Goal: Task Accomplishment & Management: Manage account settings

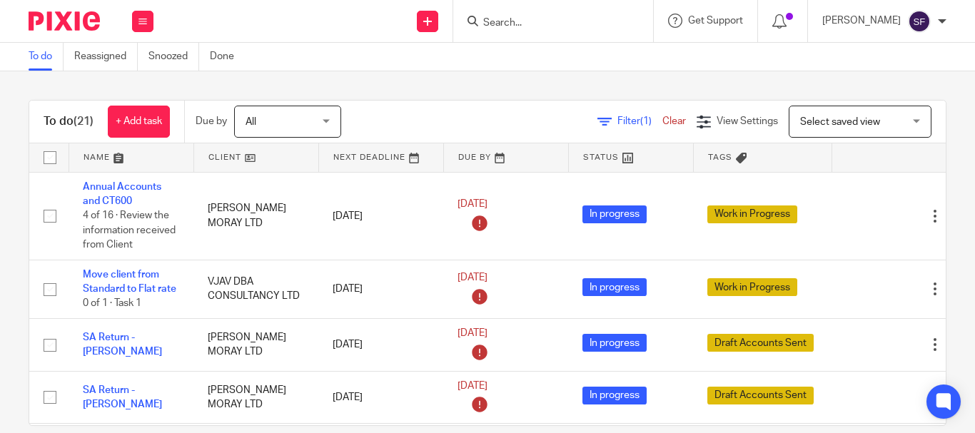
click at [574, 24] on input "Search" at bounding box center [546, 23] width 128 height 13
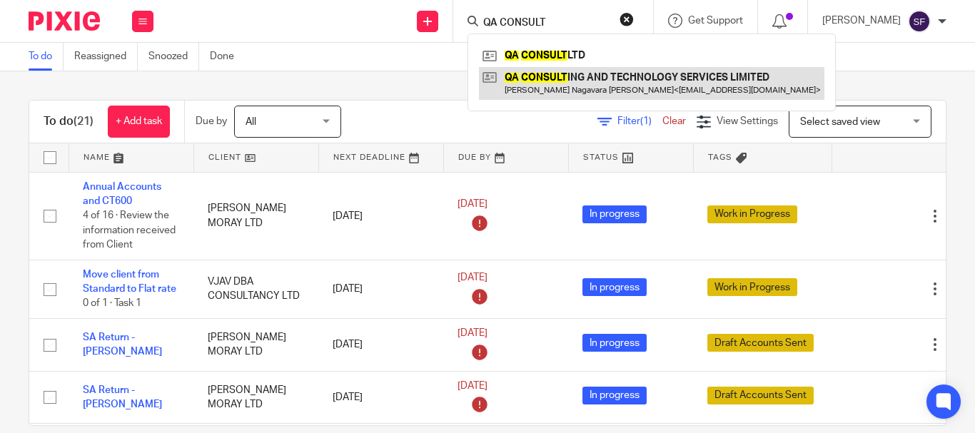
type input "QA CONSULT"
click at [575, 83] on link at bounding box center [651, 83] width 345 height 33
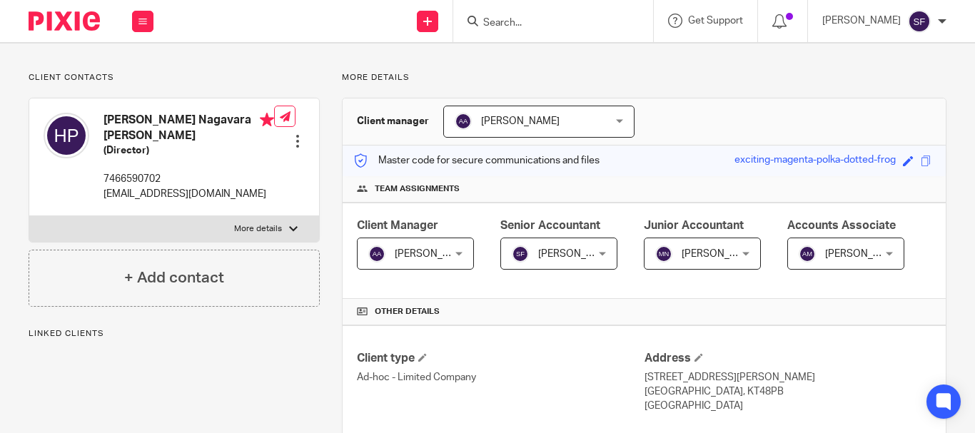
scroll to position [357, 0]
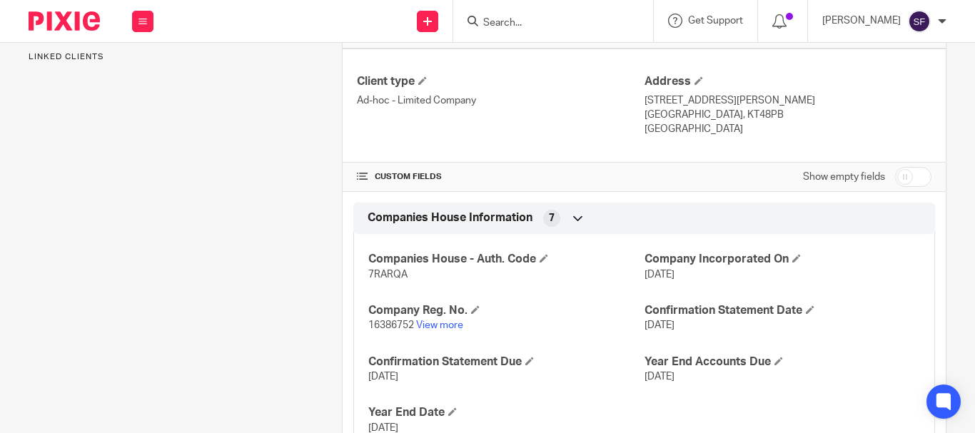
click at [913, 187] on input "checkbox" at bounding box center [913, 177] width 36 height 20
checkbox input "true"
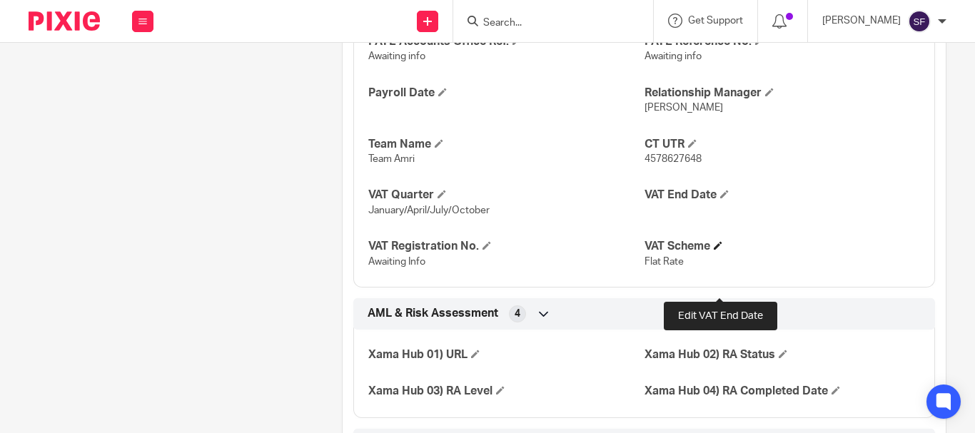
scroll to position [999, 0]
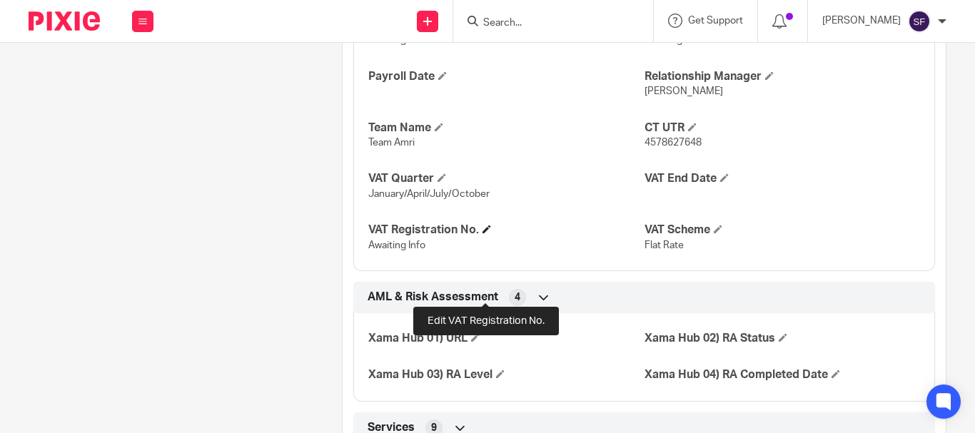
click at [482, 233] on span at bounding box center [486, 229] width 9 height 9
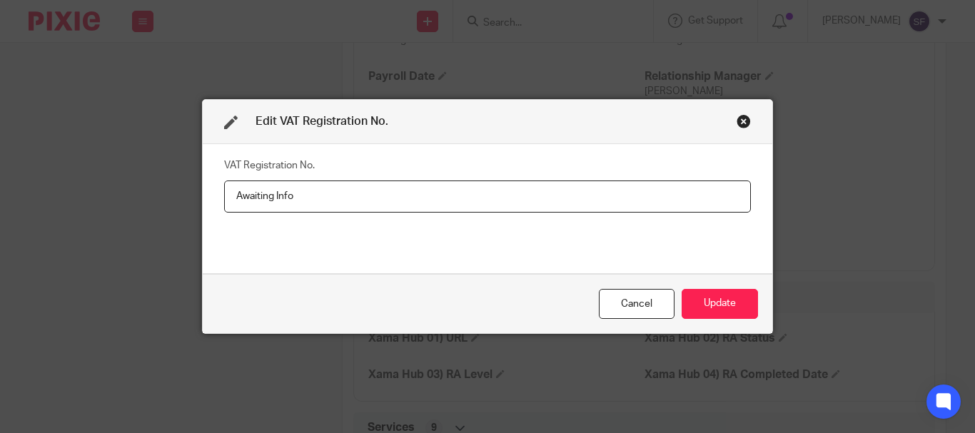
drag, startPoint x: 310, startPoint y: 196, endPoint x: 198, endPoint y: 201, distance: 112.9
click at [203, 201] on div "VAT Registration No. Awaiting Info" at bounding box center [487, 208] width 569 height 129
type input "494093856"
click at [625, 291] on div "Cancel" at bounding box center [637, 304] width 76 height 31
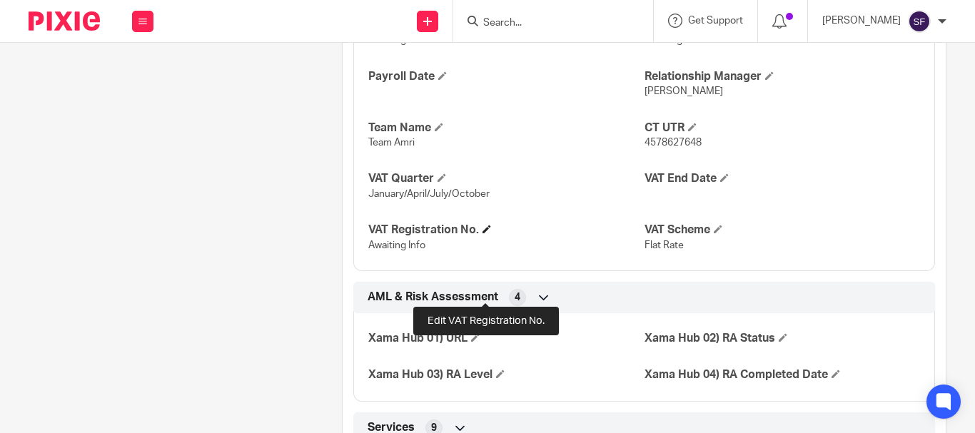
click at [482, 233] on span at bounding box center [486, 229] width 9 height 9
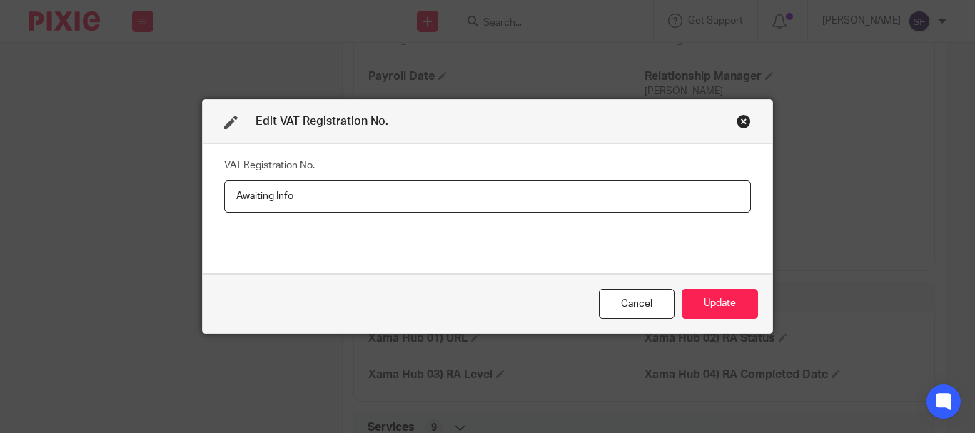
drag, startPoint x: 284, startPoint y: 203, endPoint x: 208, endPoint y: 206, distance: 75.7
click at [208, 206] on div "VAT Registration No. Awaiting Info" at bounding box center [487, 208] width 569 height 129
type input "494093856"
click at [703, 302] on button "Update" at bounding box center [720, 304] width 76 height 31
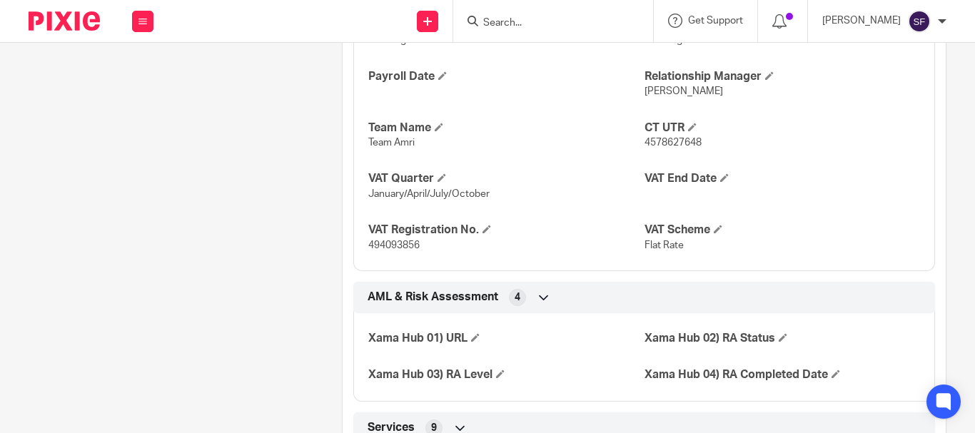
click at [390, 250] on span "494093856" at bounding box center [393, 245] width 51 height 10
copy span "494093856"
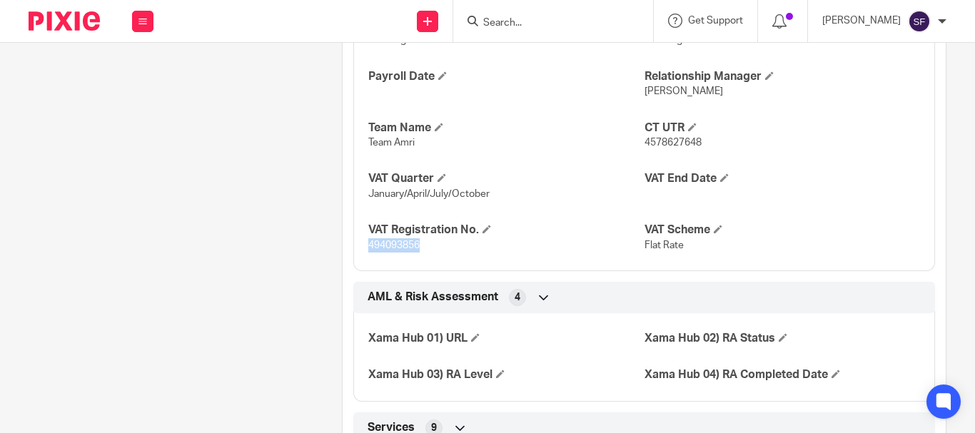
copy span "494093856"
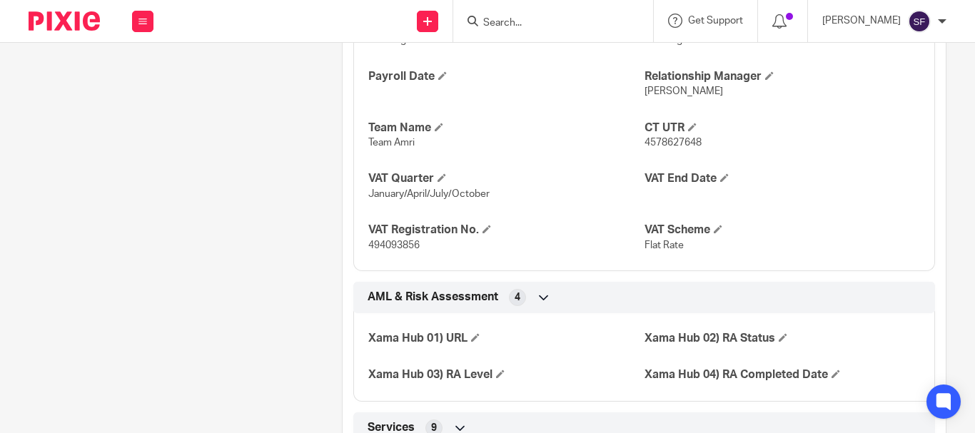
click at [549, 26] on input "Search" at bounding box center [546, 23] width 128 height 13
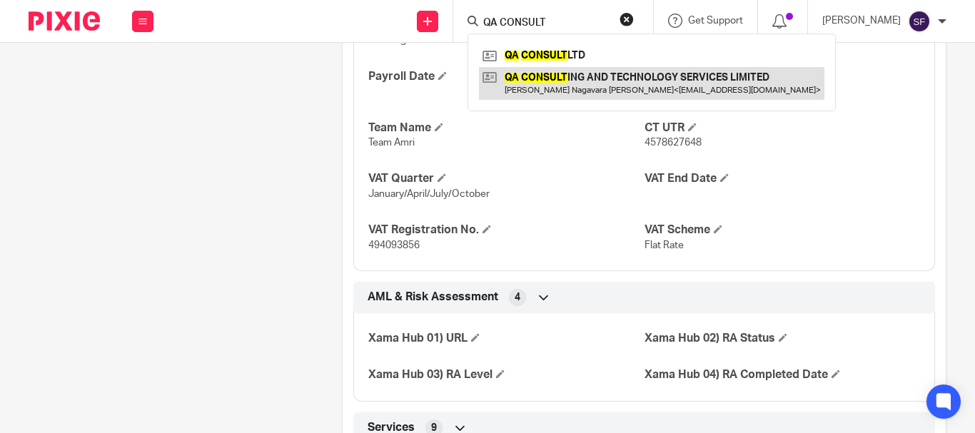
type input "QA CONSULT"
click at [538, 76] on link at bounding box center [651, 83] width 345 height 33
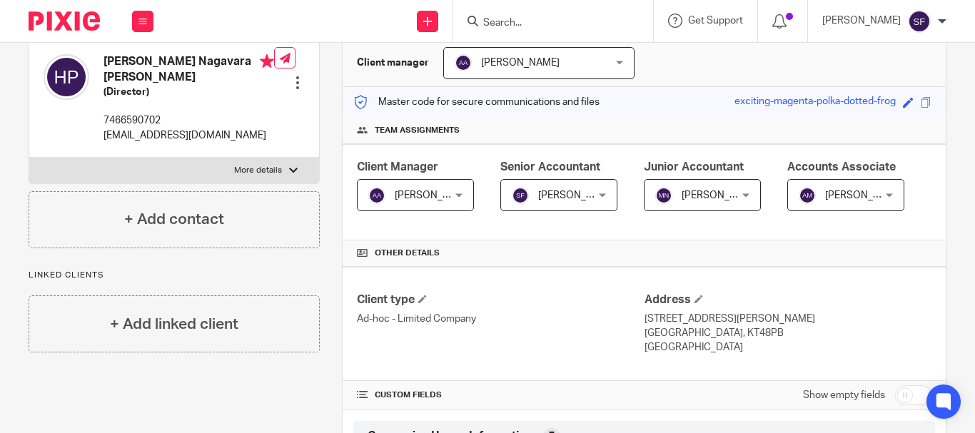
scroll to position [428, 0]
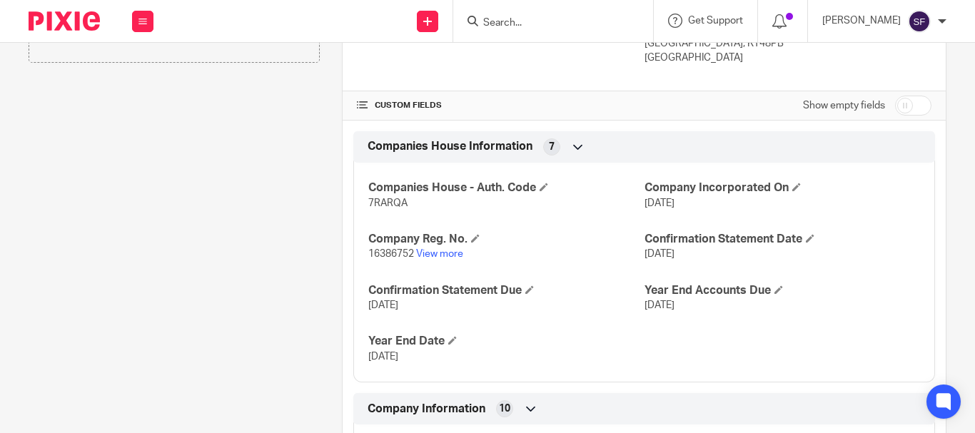
click at [908, 116] on input "checkbox" at bounding box center [913, 106] width 36 height 20
checkbox input "true"
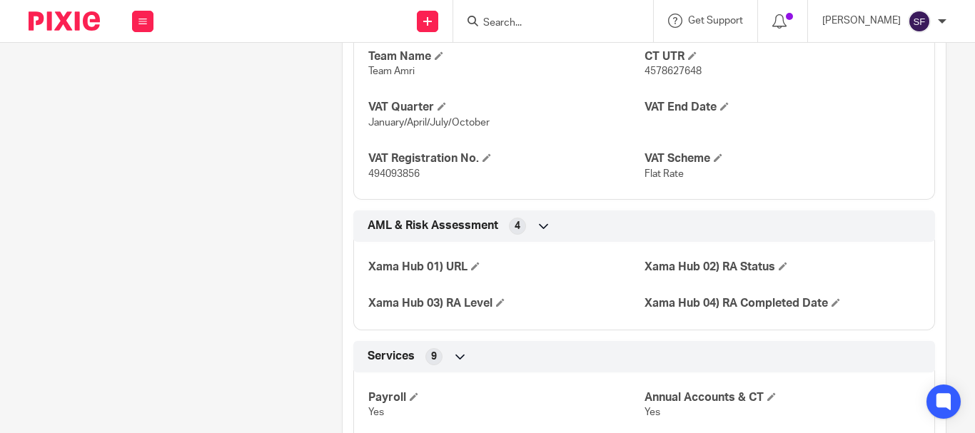
scroll to position [999, 0]
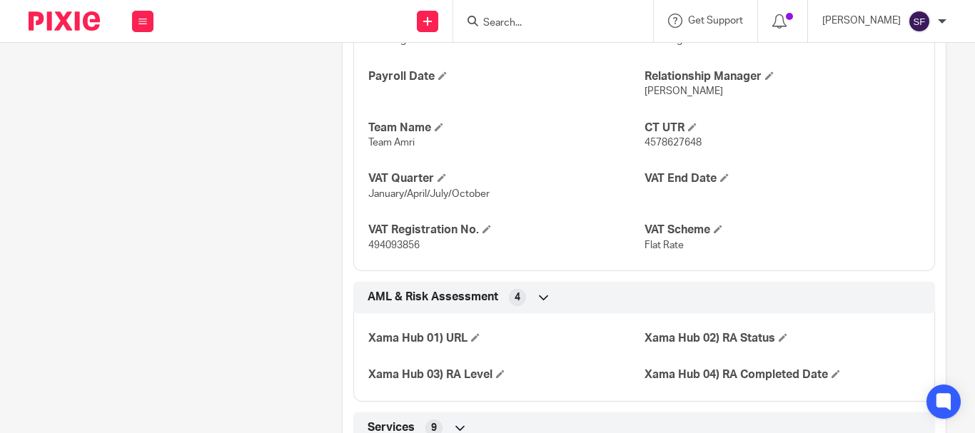
click at [387, 250] on span "494093856" at bounding box center [393, 245] width 51 height 10
copy span "494093856"
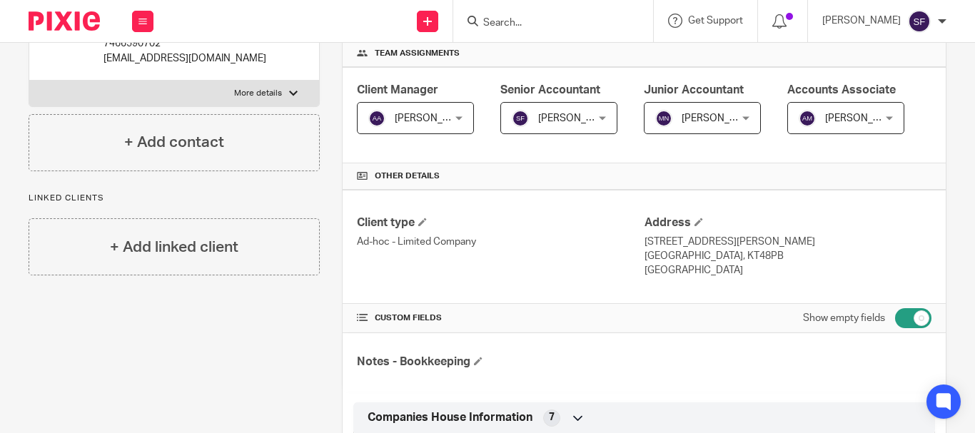
scroll to position [0, 0]
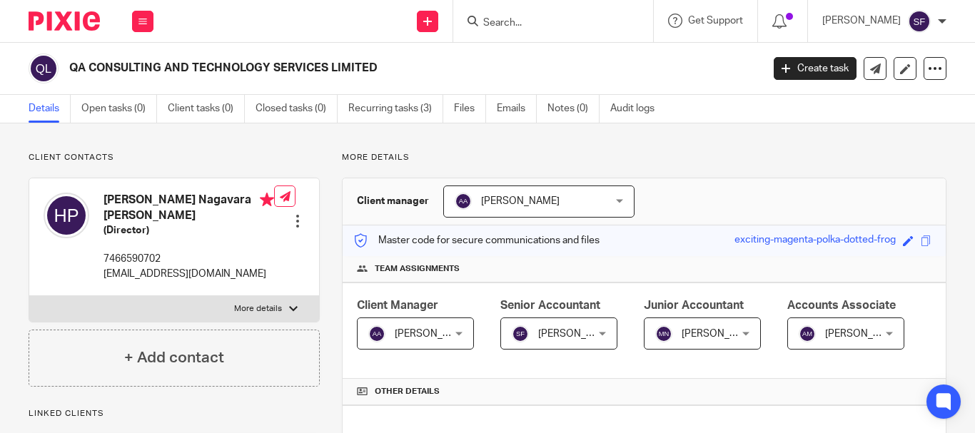
click at [539, 29] on input "Search" at bounding box center [546, 23] width 128 height 13
click at [541, 14] on form at bounding box center [558, 21] width 152 height 18
click at [542, 22] on input "Search" at bounding box center [546, 23] width 128 height 13
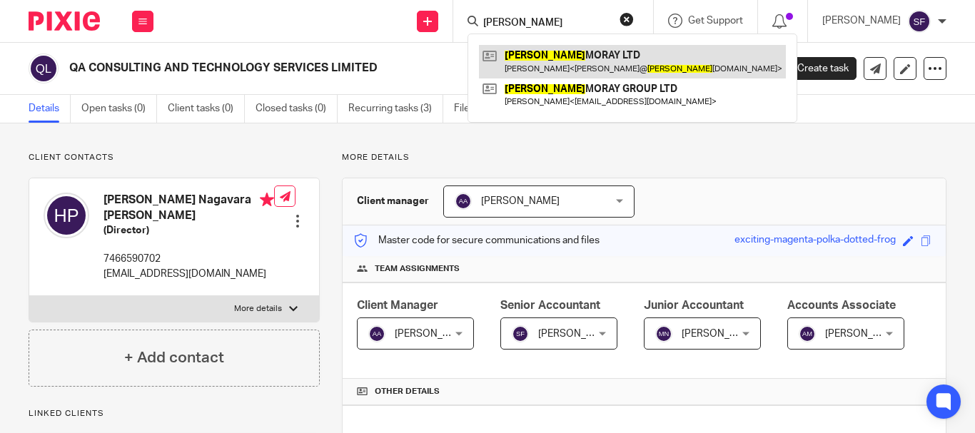
type input "CLYDE"
click at [562, 56] on link at bounding box center [632, 61] width 307 height 33
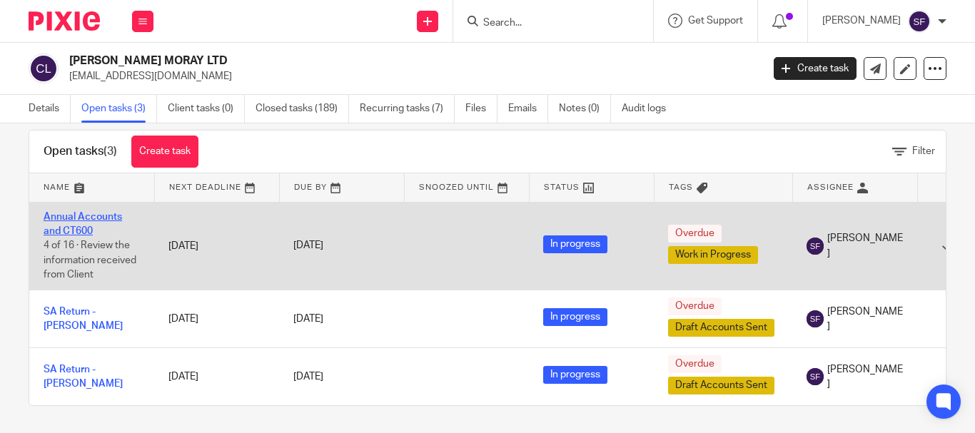
scroll to position [34, 0]
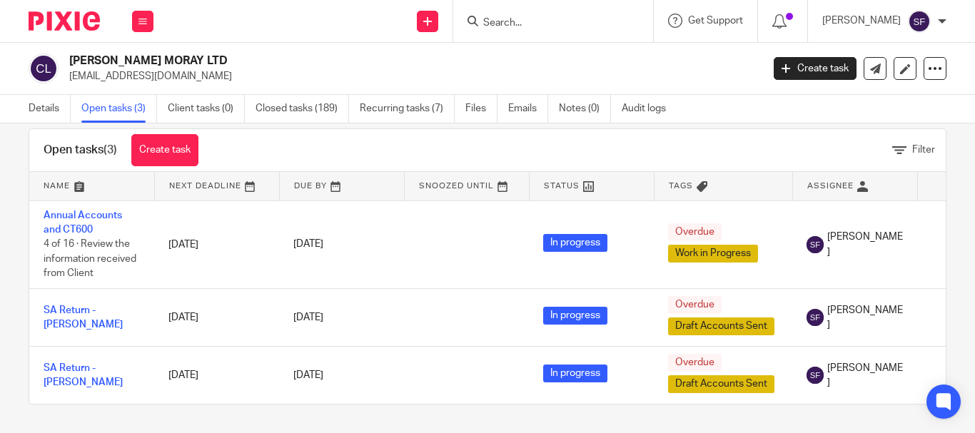
click at [131, 102] on link "Open tasks (3)" at bounding box center [119, 109] width 76 height 28
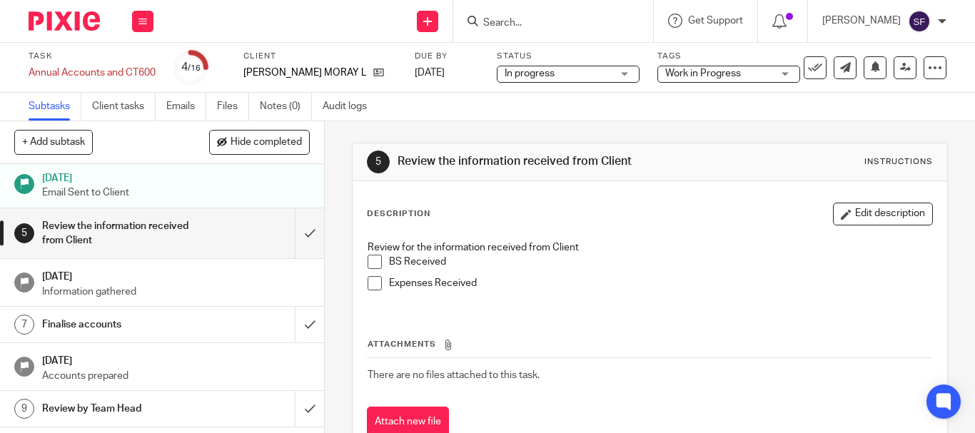
scroll to position [214, 0]
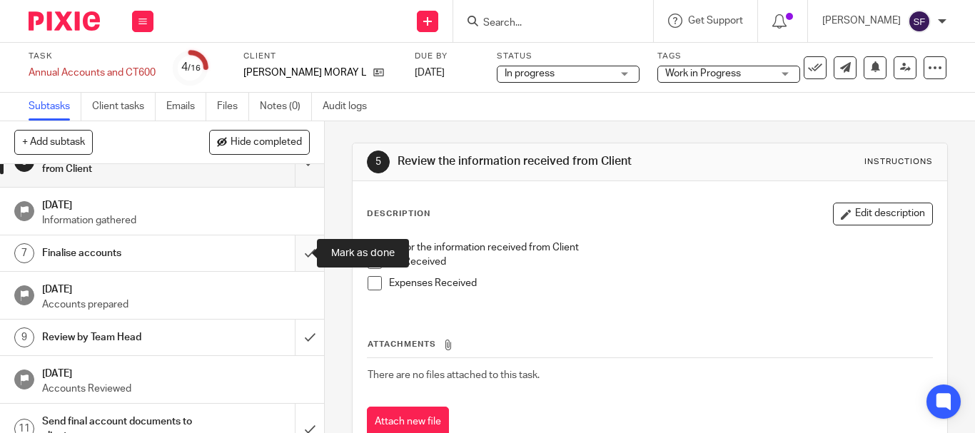
click at [294, 255] on input "submit" at bounding box center [162, 253] width 324 height 36
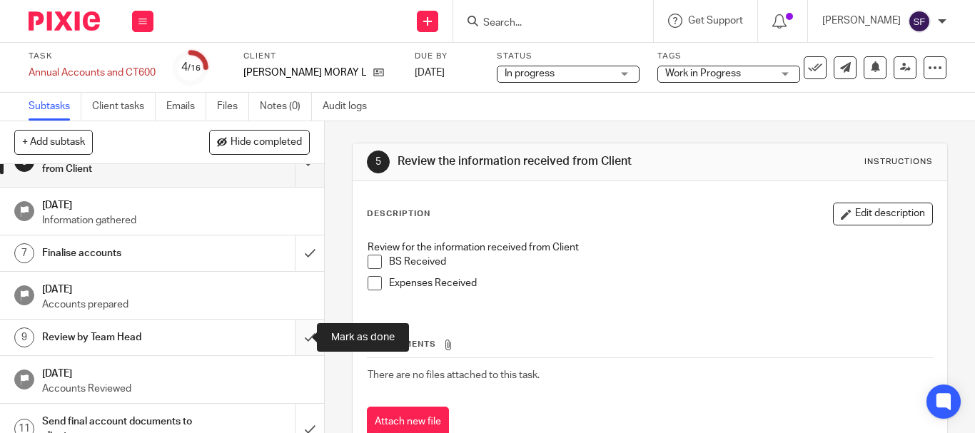
click at [298, 323] on input "submit" at bounding box center [162, 338] width 324 height 36
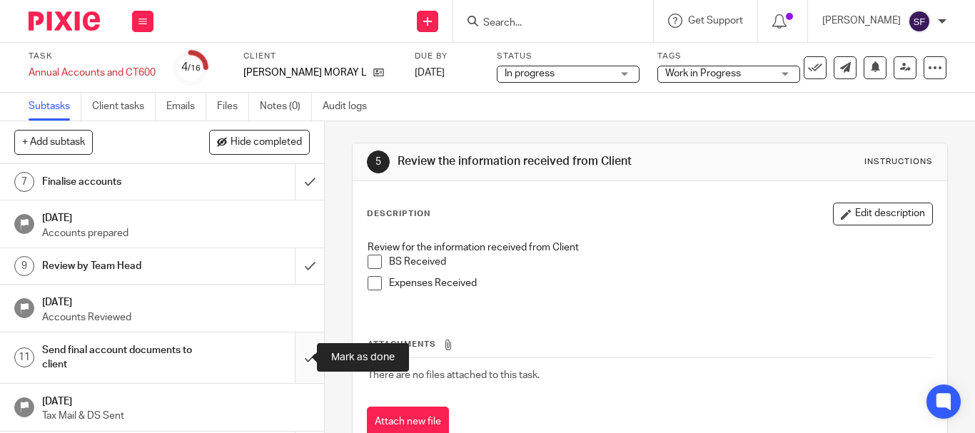
click at [302, 357] on input "submit" at bounding box center [162, 358] width 324 height 51
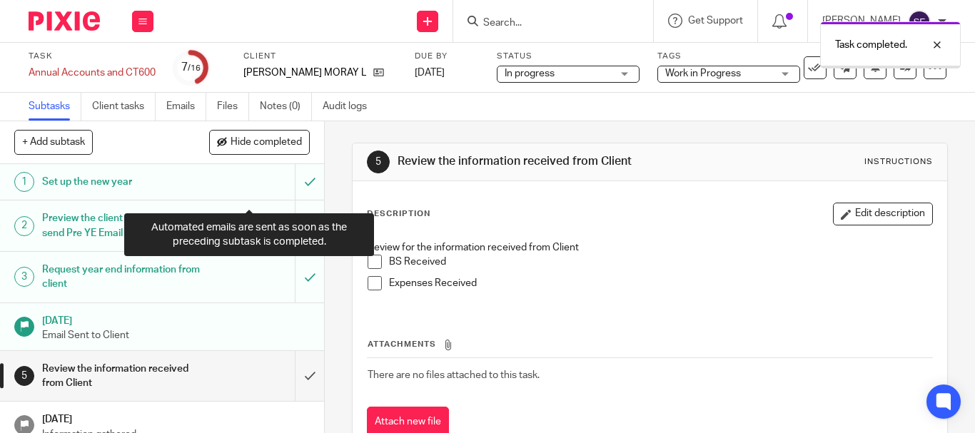
scroll to position [428, 0]
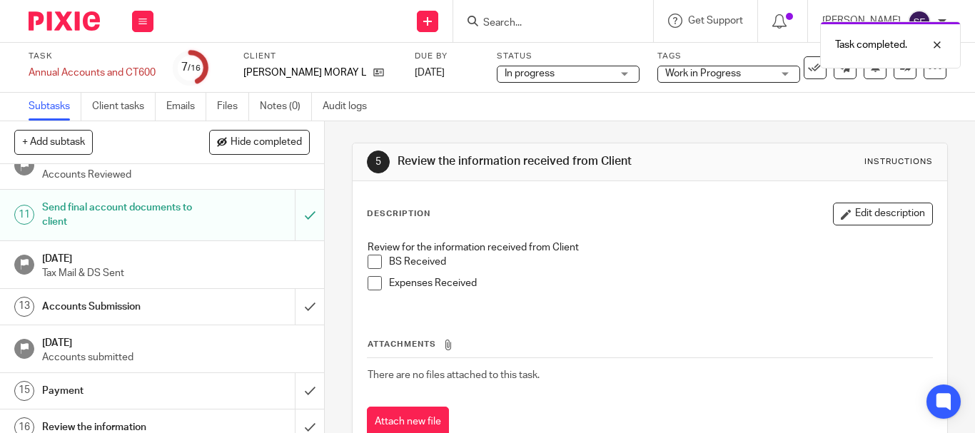
click at [667, 73] on span "Work in Progress" at bounding box center [703, 74] width 76 height 10
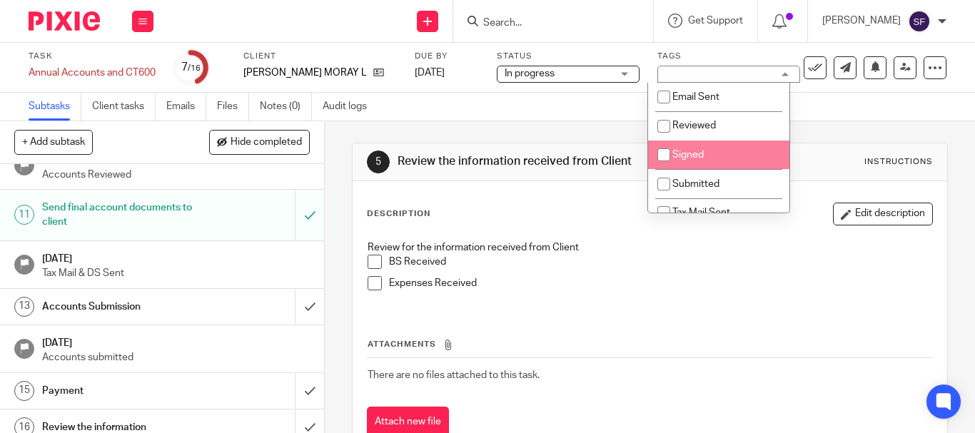
scroll to position [71, 0]
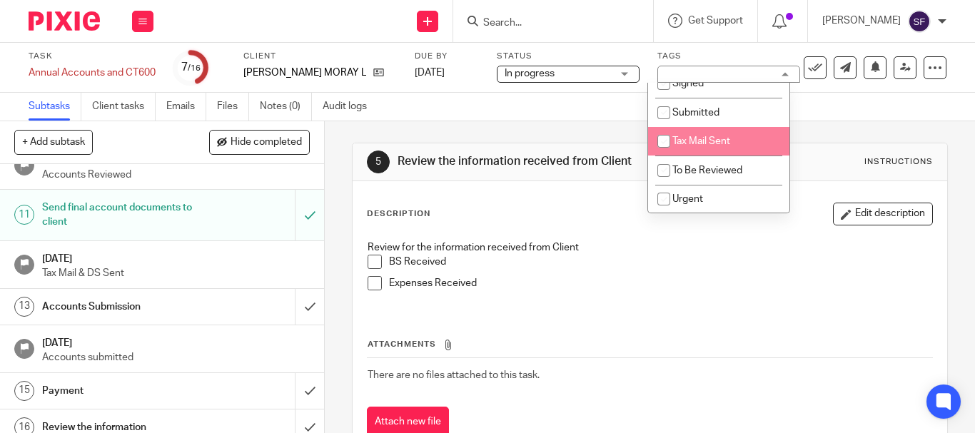
click at [662, 147] on input "checkbox" at bounding box center [663, 141] width 27 height 27
checkbox input "true"
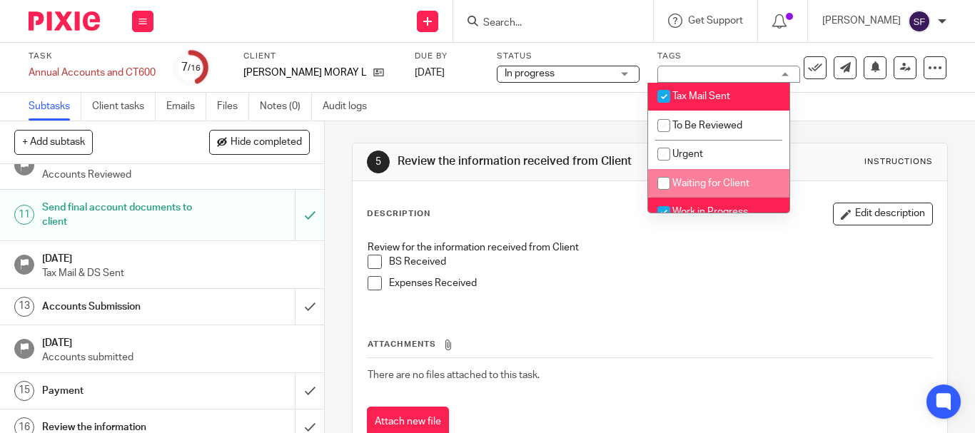
scroll to position [159, 0]
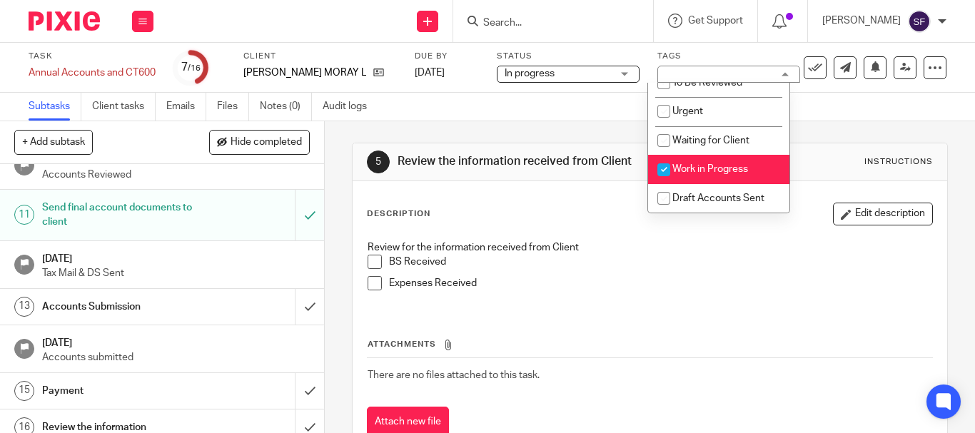
click at [659, 162] on input "checkbox" at bounding box center [663, 169] width 27 height 27
checkbox input "false"
